Goal: Transaction & Acquisition: Book appointment/travel/reservation

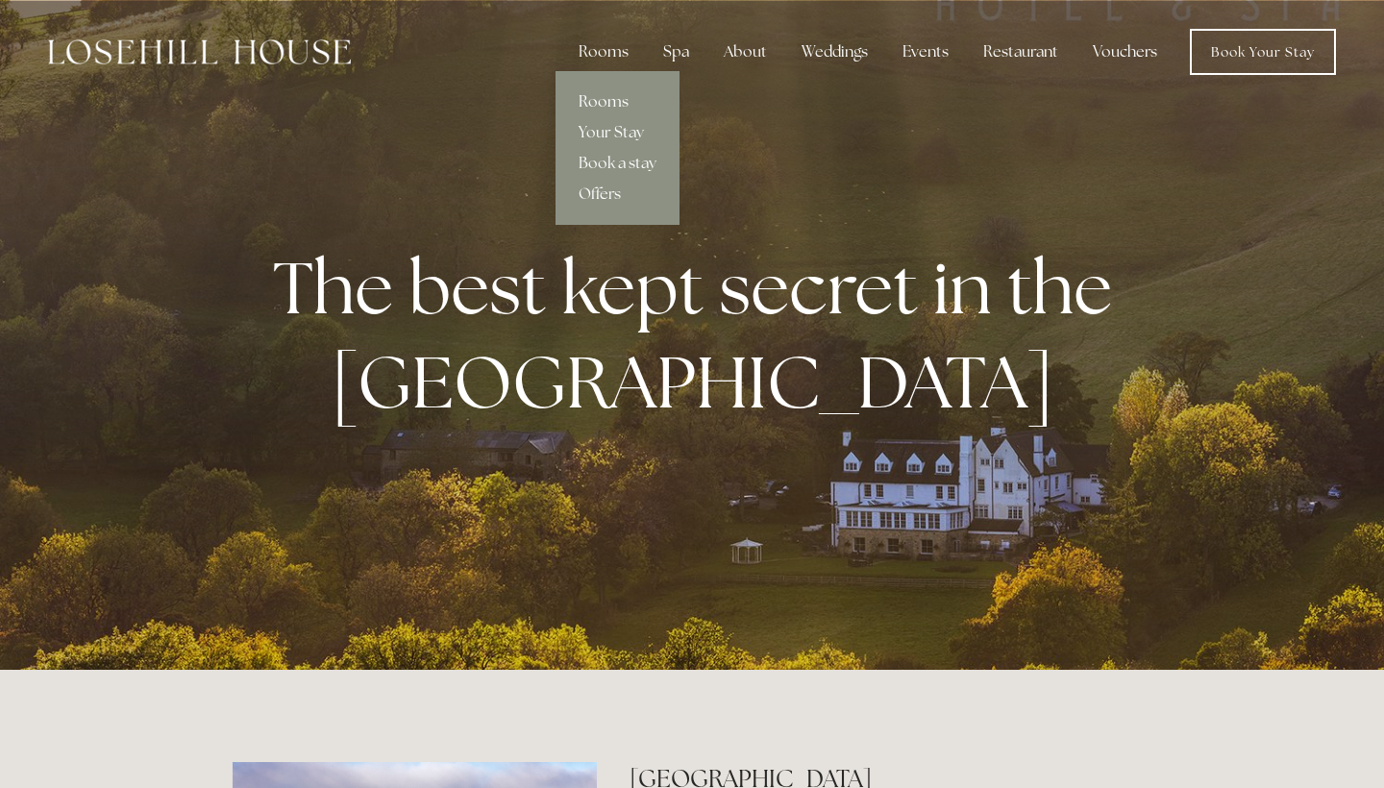
click at [609, 98] on link "Rooms" at bounding box center [618, 102] width 124 height 31
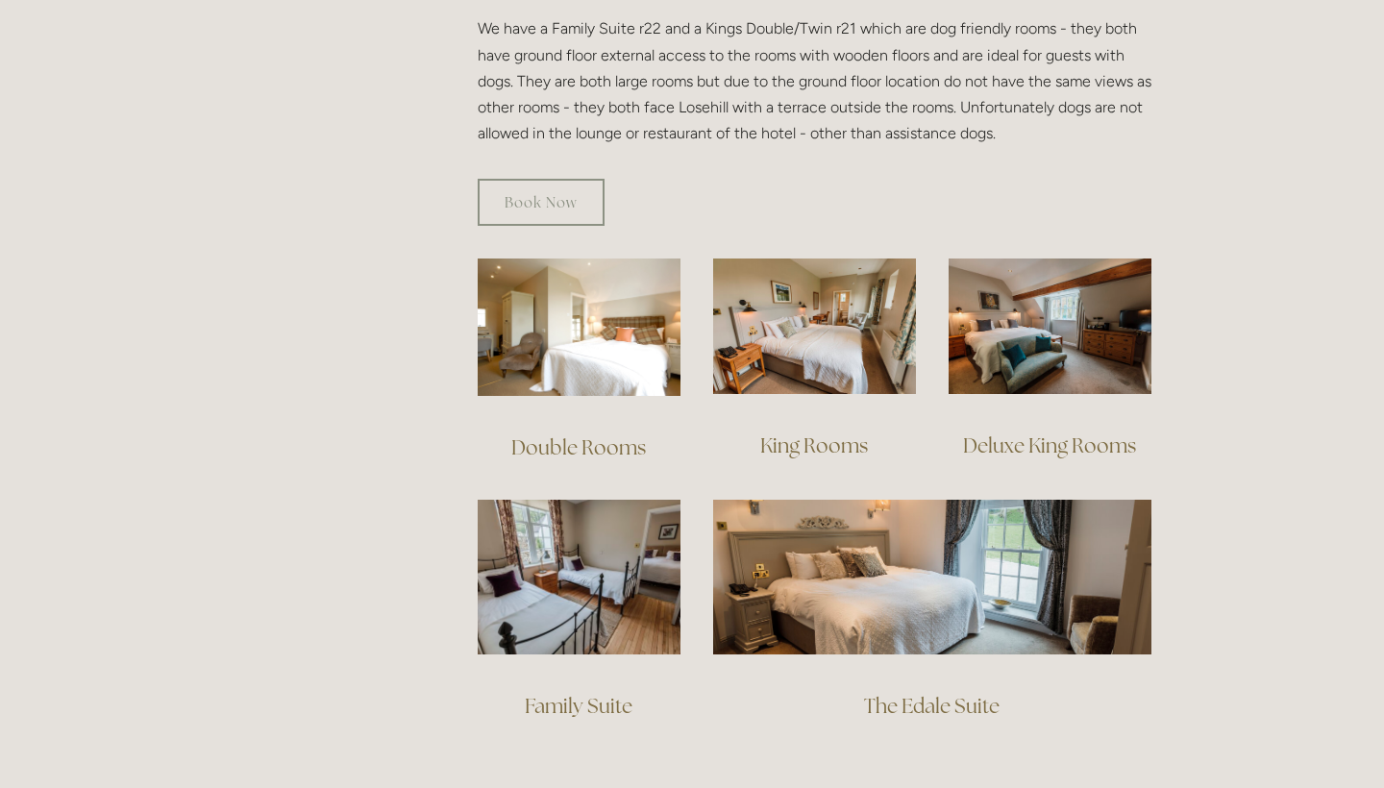
scroll to position [1163, 0]
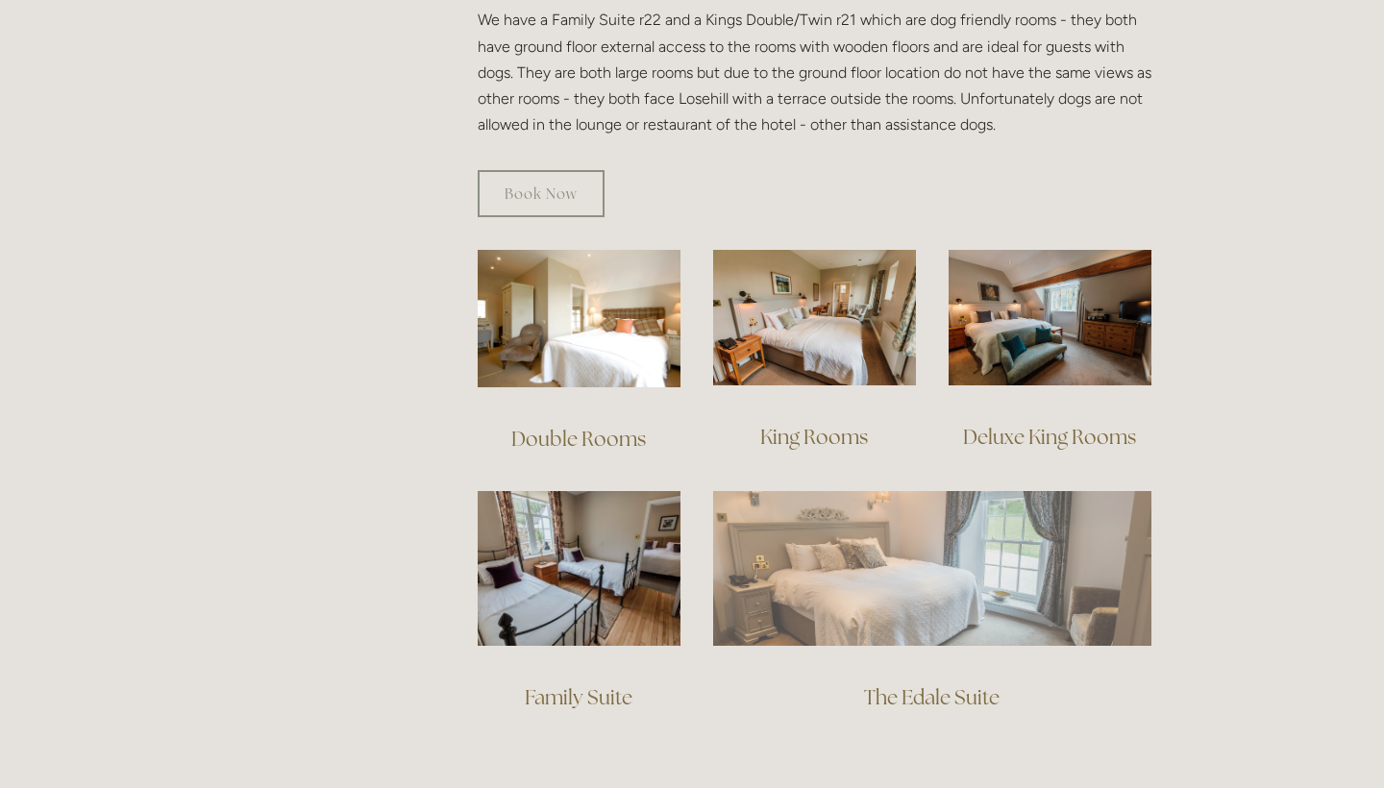
click at [957, 518] on img at bounding box center [932, 568] width 438 height 154
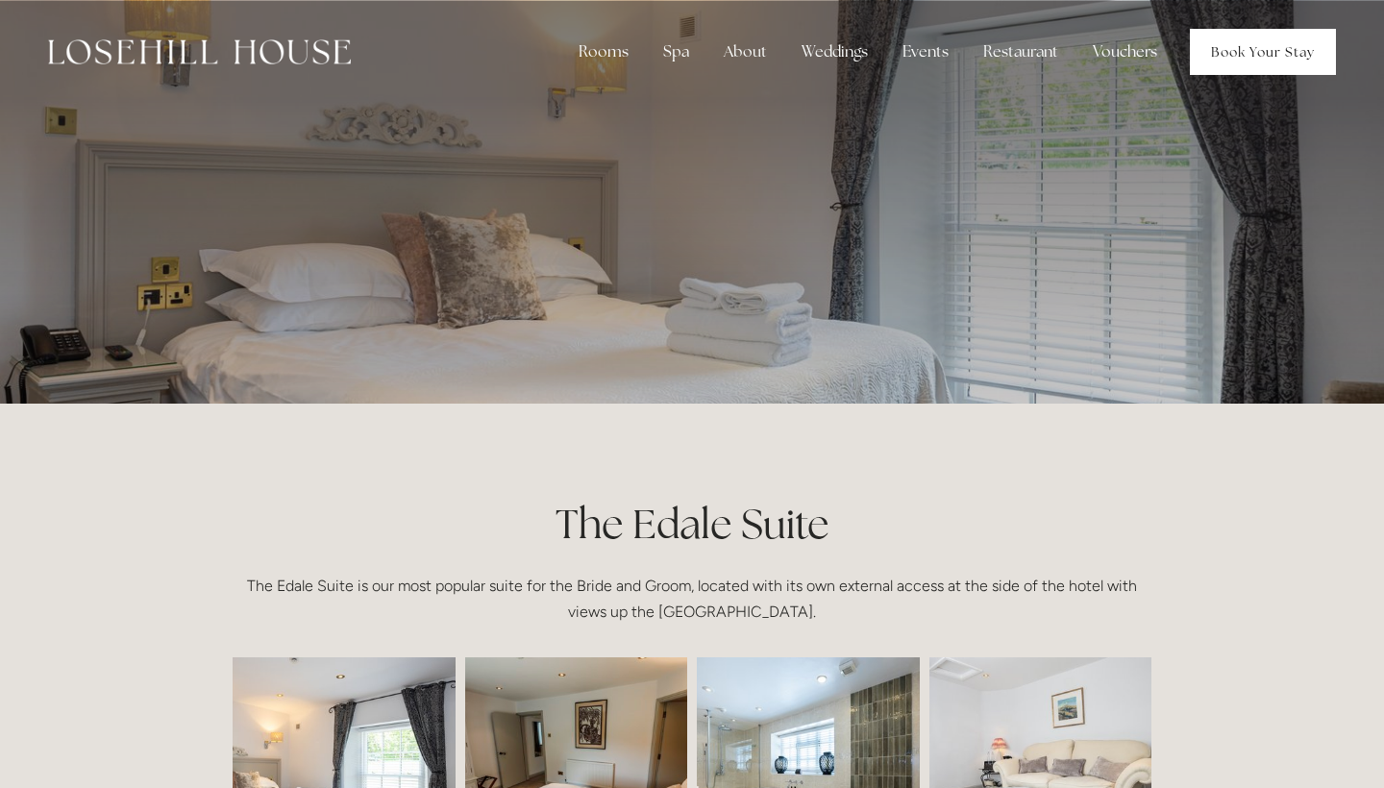
click at [1208, 56] on link "Book Your Stay" at bounding box center [1263, 52] width 146 height 46
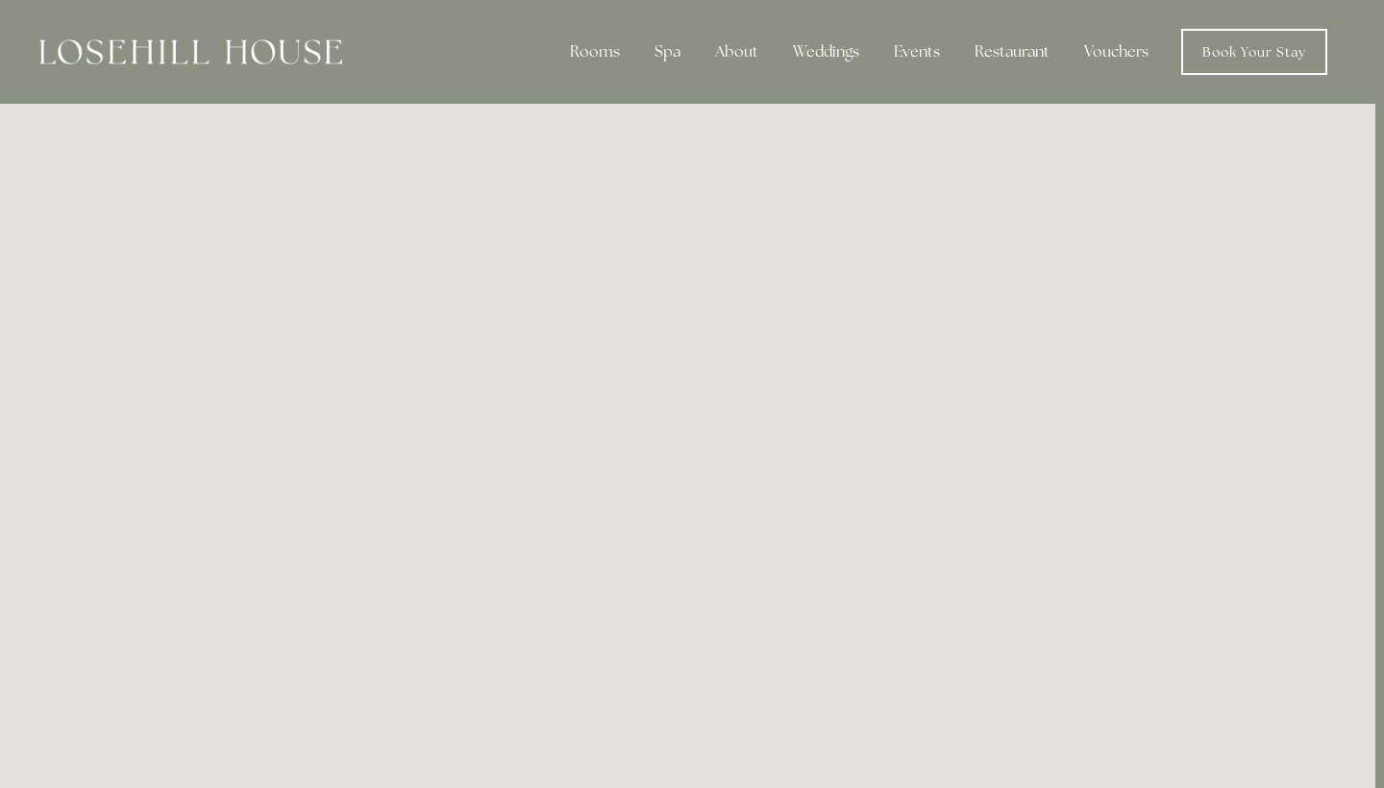
scroll to position [0, 9]
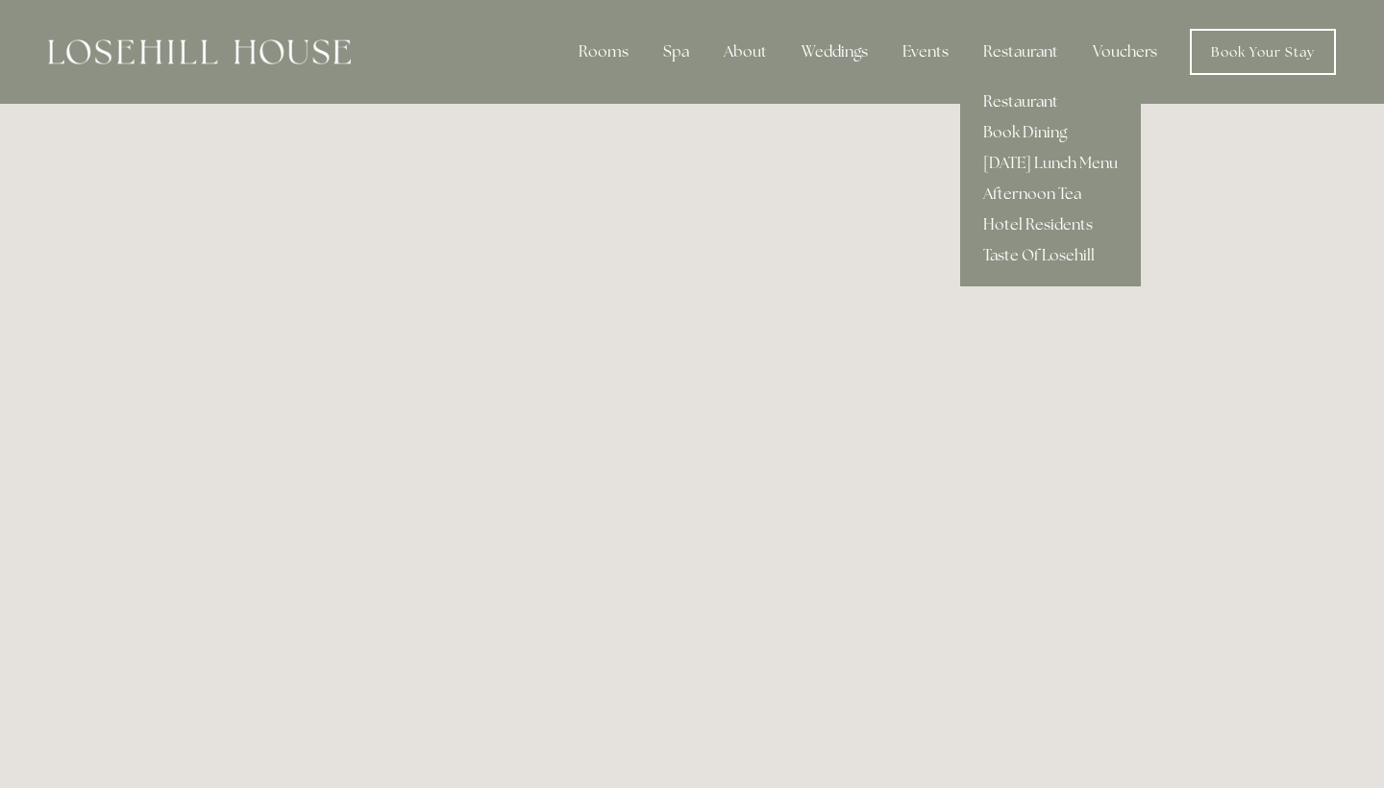
click at [1023, 106] on link "Restaurant" at bounding box center [1050, 102] width 181 height 31
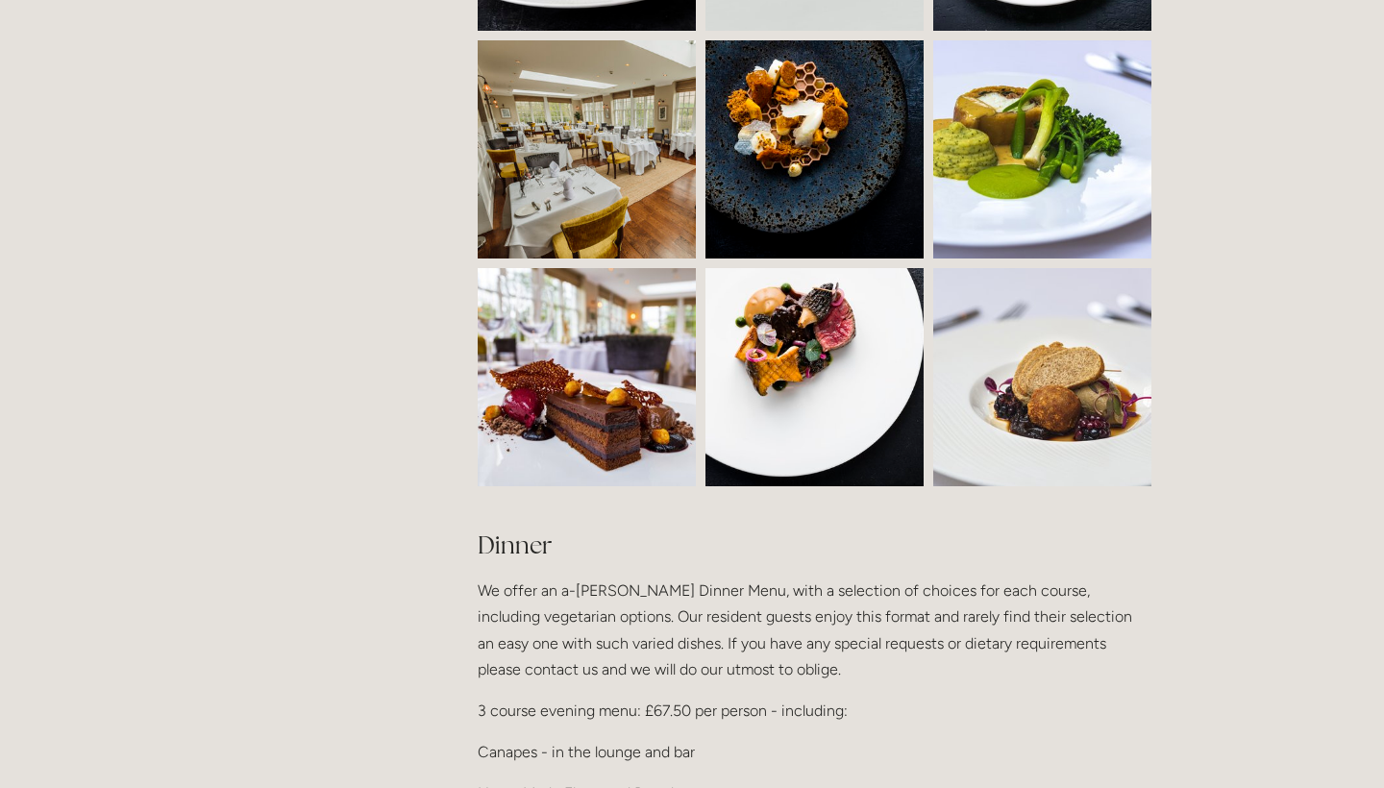
scroll to position [1757, 0]
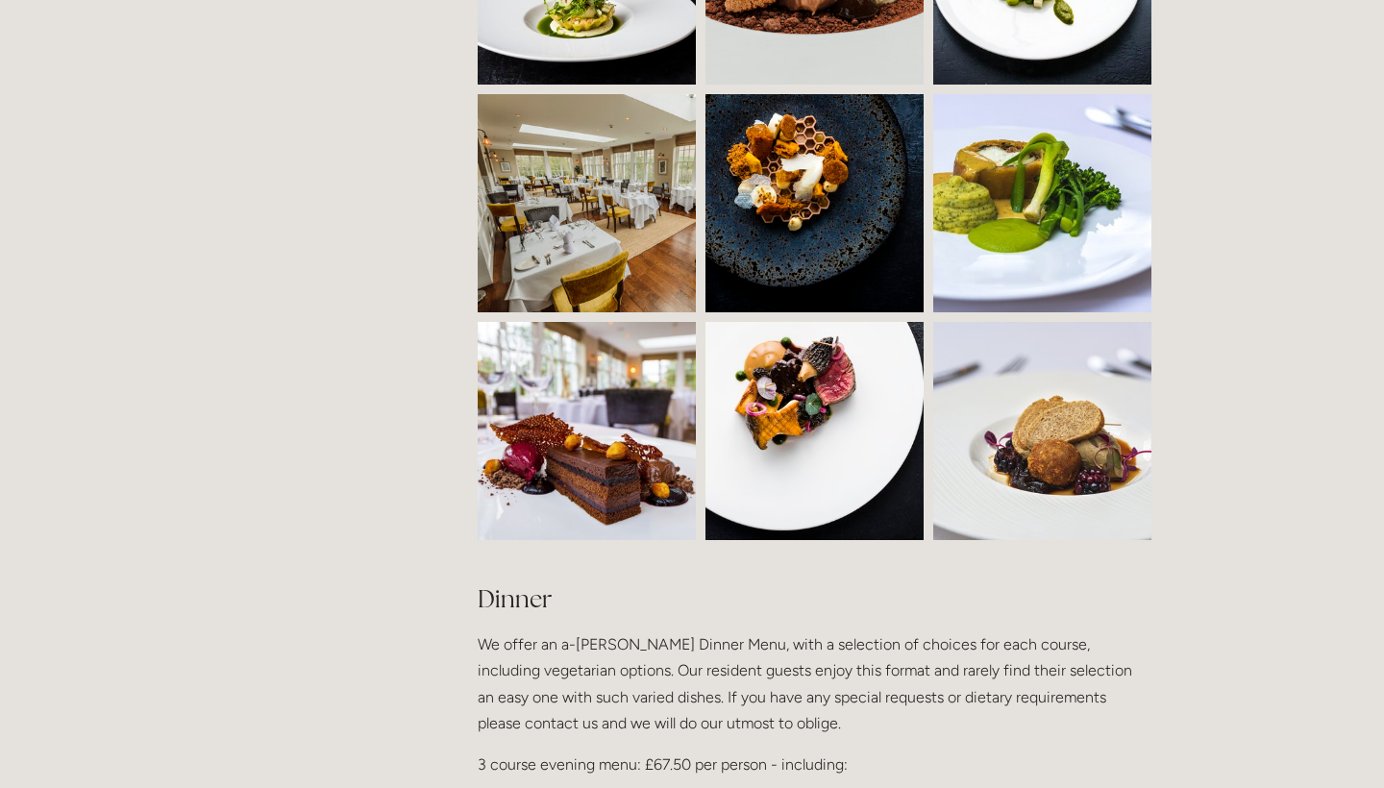
click at [566, 173] on img at bounding box center [642, 203] width 328 height 218
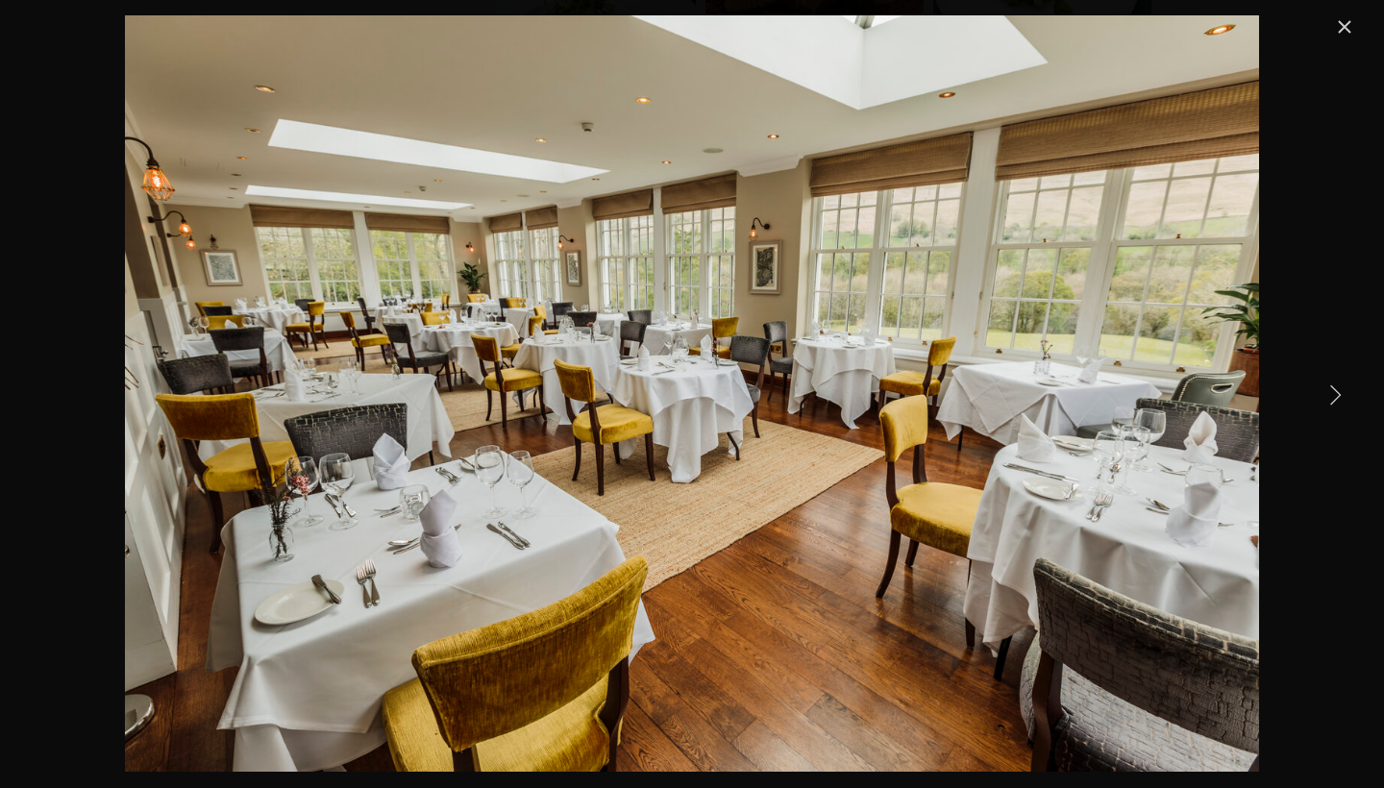
click at [1335, 393] on link "Next Item" at bounding box center [1335, 394] width 42 height 42
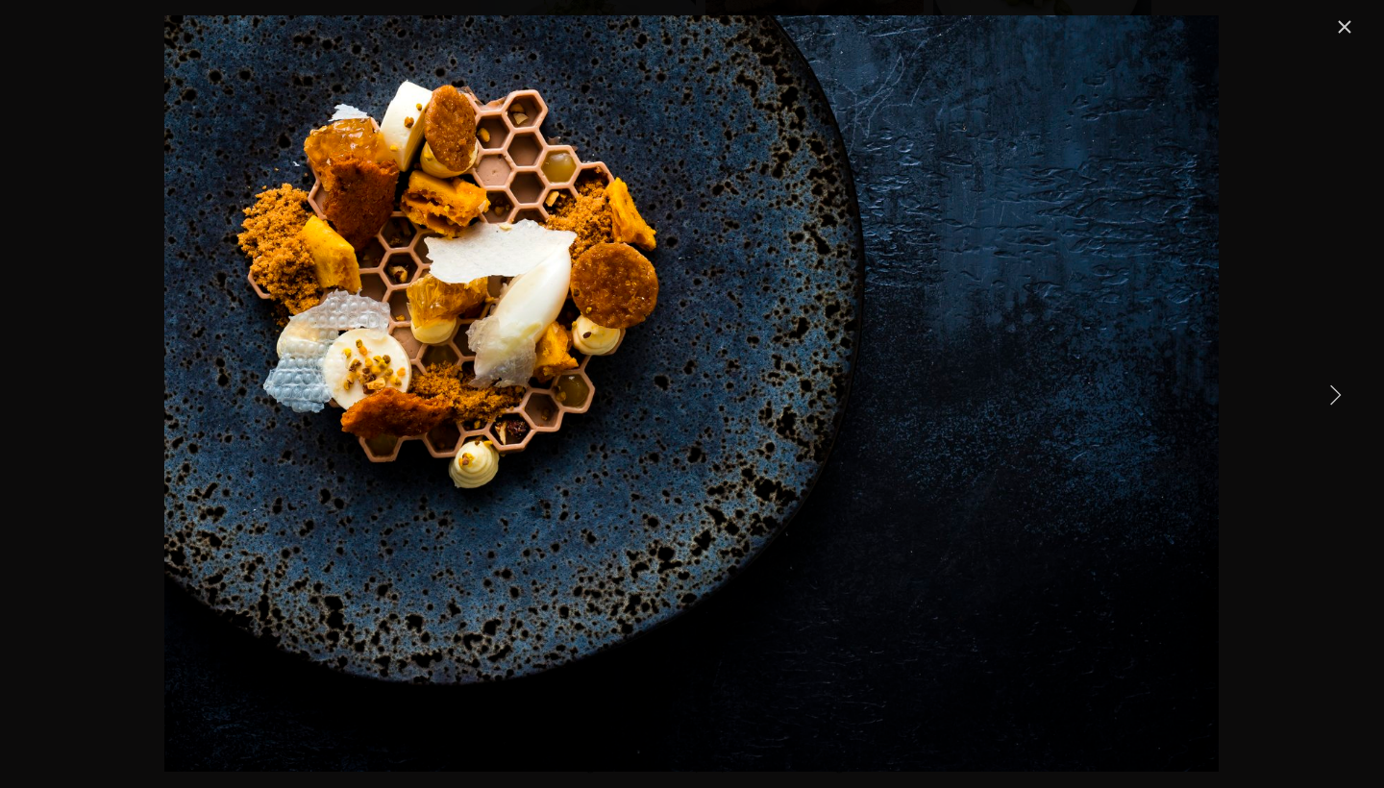
click at [1335, 393] on link "Next Item" at bounding box center [1335, 394] width 42 height 42
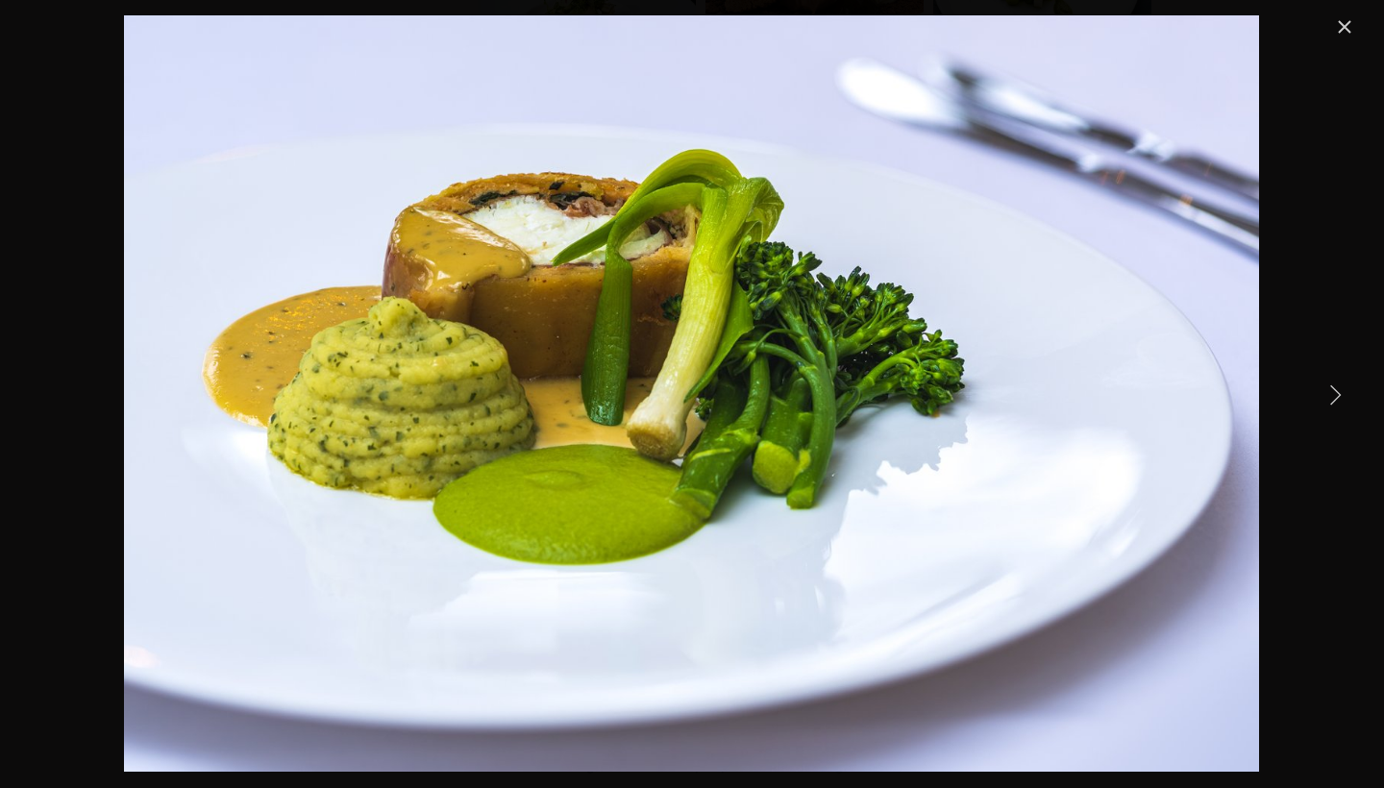
click at [1335, 393] on link "Next Item" at bounding box center [1335, 394] width 42 height 42
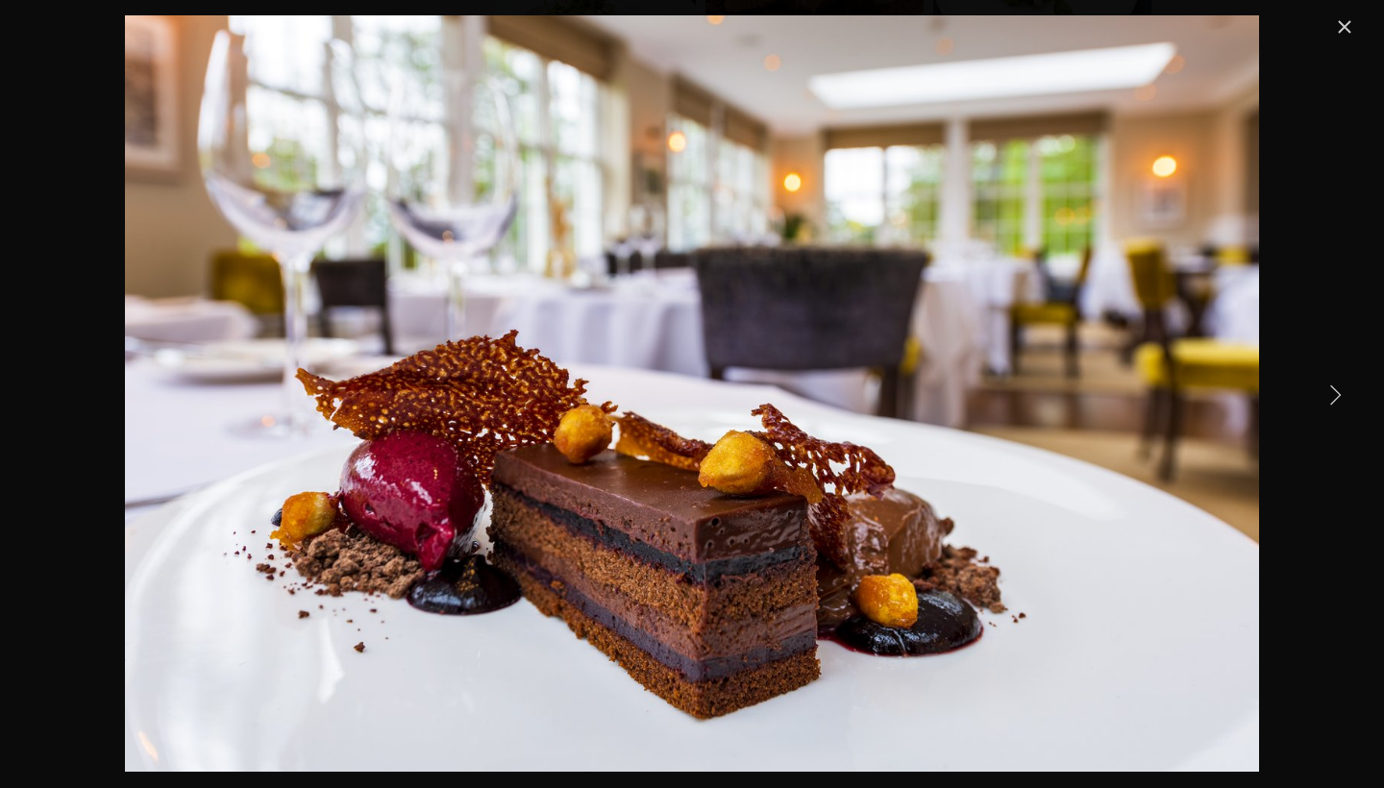
click at [1335, 393] on link "Next Item" at bounding box center [1335, 394] width 42 height 42
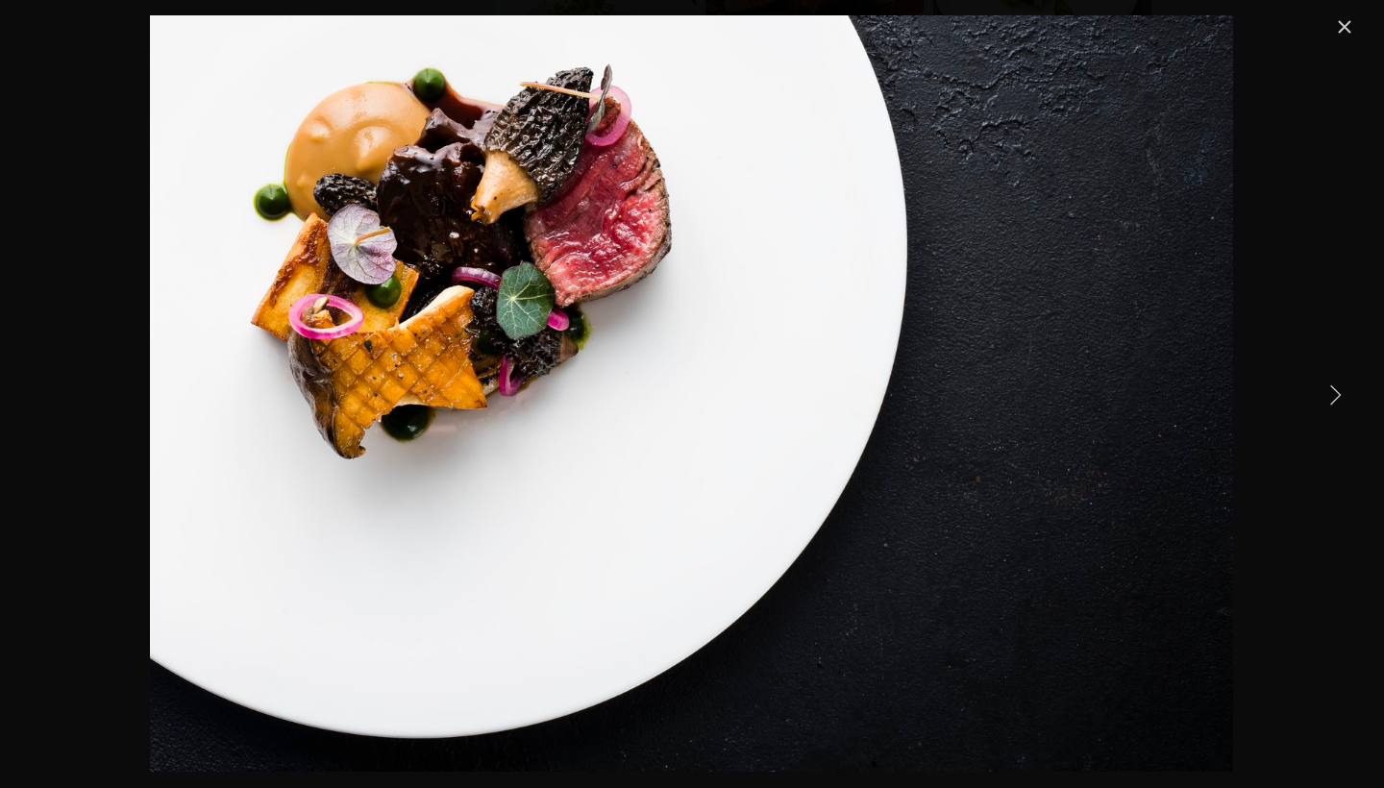
click at [1337, 396] on link "Next Item" at bounding box center [1335, 394] width 42 height 42
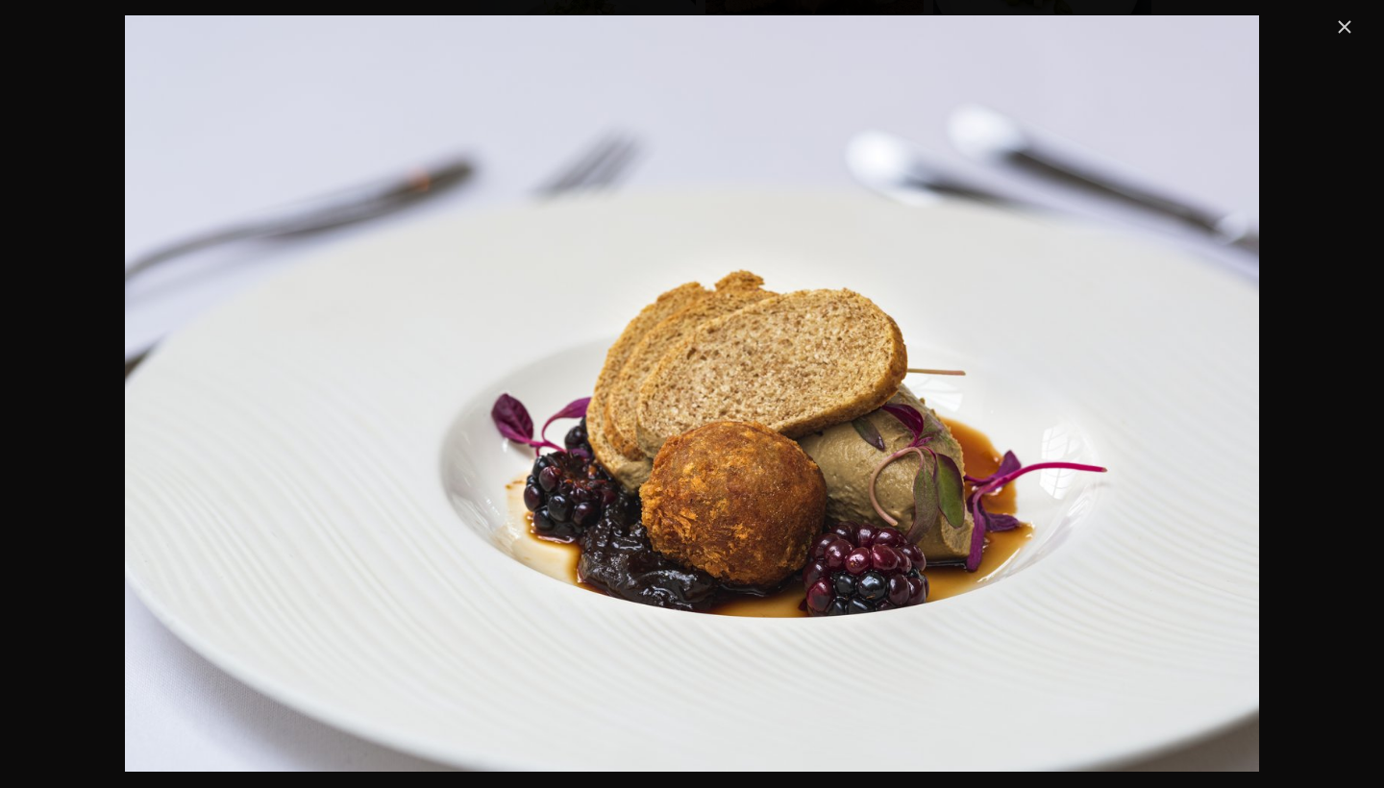
click at [1349, 33] on link "Close" at bounding box center [1344, 26] width 23 height 23
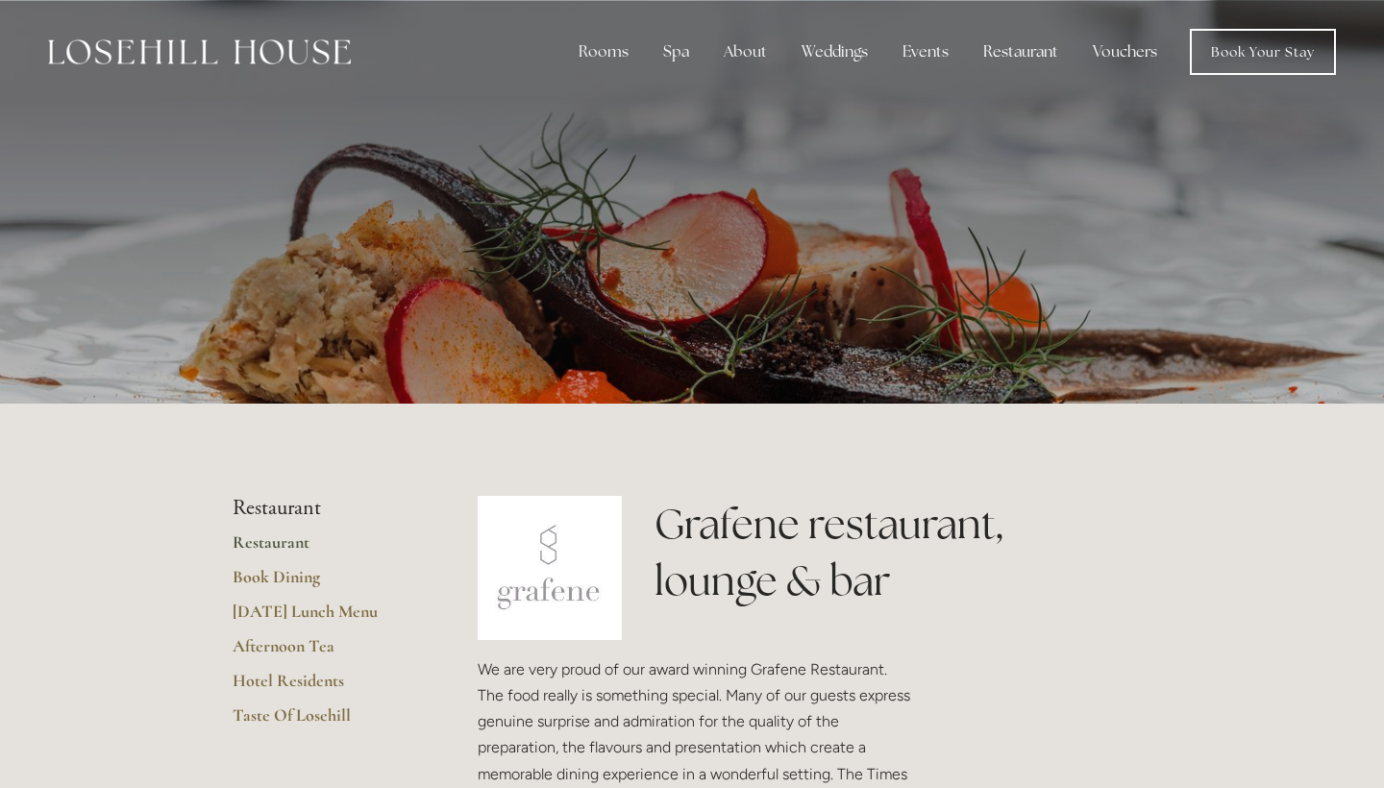
scroll to position [0, 0]
